Goal: Transaction & Acquisition: Purchase product/service

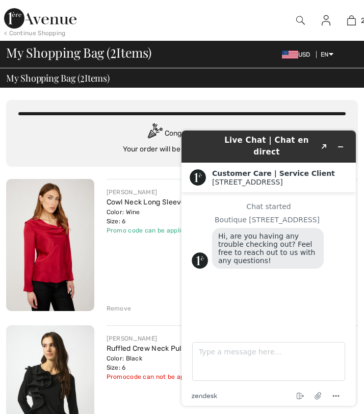
click at [339, 143] on icon "Minimize widget" at bounding box center [340, 146] width 7 height 7
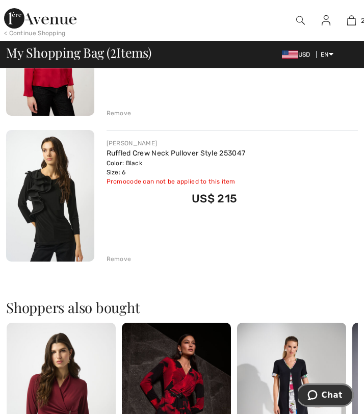
scroll to position [208, 0]
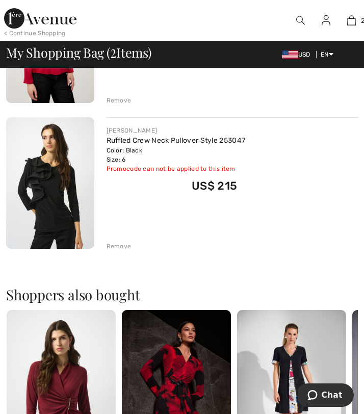
click at [60, 183] on img at bounding box center [50, 183] width 88 height 132
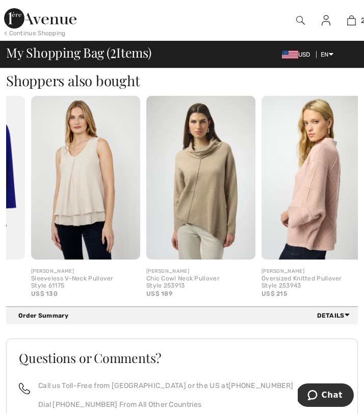
scroll to position [0, 338]
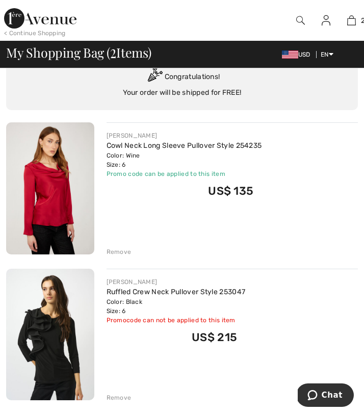
scroll to position [57, 0]
